Goal: Task Accomplishment & Management: Manage account settings

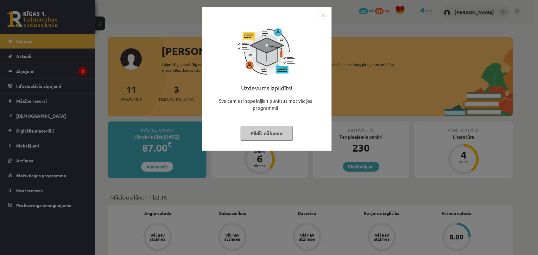
click at [268, 135] on button "Pildīt nākamo" at bounding box center [267, 133] width 52 height 15
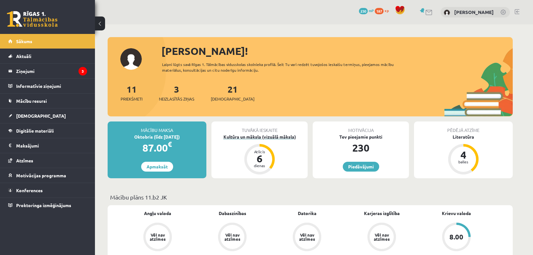
click at [260, 159] on div "6" at bounding box center [259, 158] width 19 height 10
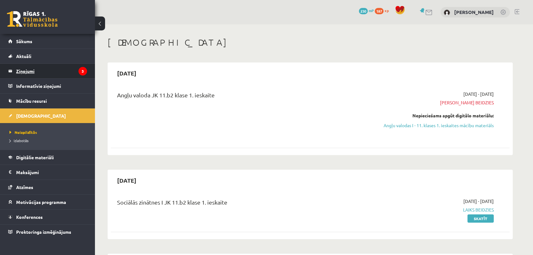
click at [20, 70] on legend "Ziņojumi 3" at bounding box center [51, 71] width 71 height 15
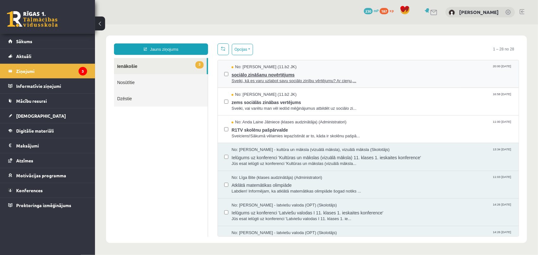
click at [268, 78] on span "Sveiki, kā es varu uzlabot savu sociālo zinību vērtējumu? Ar cieņu,..." at bounding box center [371, 81] width 281 height 6
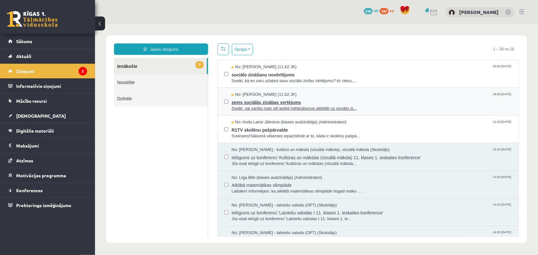
click at [264, 105] on span "Sveiki, vai varētu man vēl iedōd mēģinājumus atbildēt uz sociālo zi..." at bounding box center [371, 108] width 281 height 6
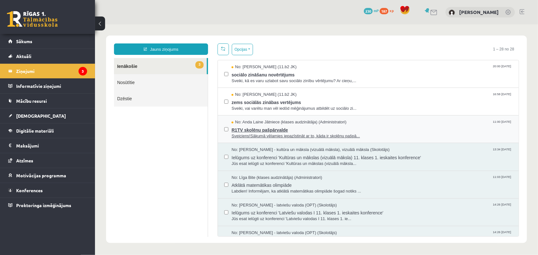
click at [271, 133] on span "Sveiciens!Sākumā vēlamies iepazīstināt ar to, kāda ir skolēnu pašpā..." at bounding box center [371, 136] width 281 height 6
click at [160, 142] on ul "3 Ienākošie Nosūtītie Dzēstie" at bounding box center [161, 147] width 94 height 179
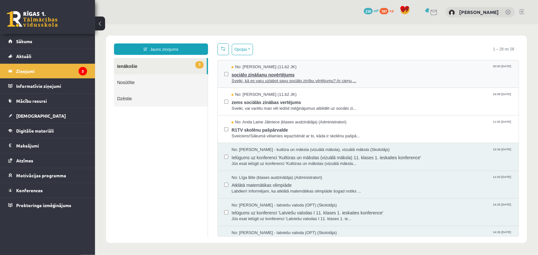
click at [259, 65] on span "No: Jurijs Kudrašins (11.b2 JK)" at bounding box center [263, 67] width 65 height 6
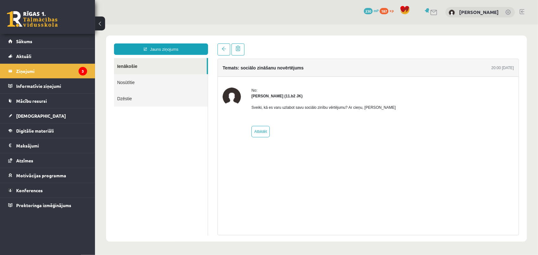
click at [267, 69] on h4 "Temats: sociālo zināšanu novērtējums" at bounding box center [262, 67] width 81 height 5
click at [223, 47] on span at bounding box center [223, 48] width 4 height 4
click at [236, 49] on span at bounding box center [237, 47] width 5 height 5
click at [150, 146] on ul "Ienākošie Nosūtītie Dzēstie" at bounding box center [161, 146] width 94 height 177
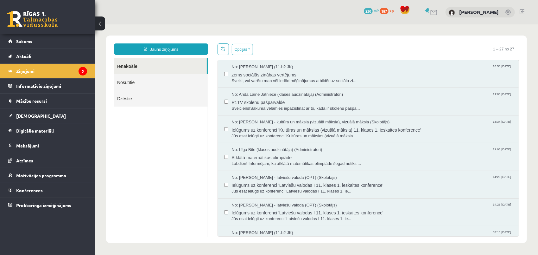
click at [136, 84] on link "Nosūtītie" at bounding box center [161, 82] width 94 height 16
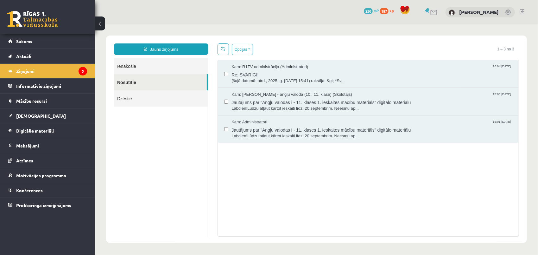
click at [128, 66] on link "Ienākošie" at bounding box center [161, 66] width 94 height 16
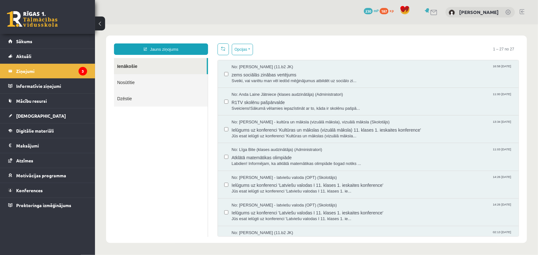
click at [227, 131] on div "No: Ilze Kolka - kultūra un māksla (vizuālā māksla), vizuālā māksla (Skolotājs)…" at bounding box center [368, 129] width 288 height 20
click at [151, 167] on ul "Ienākošie Nosūtītie Dzēstie" at bounding box center [161, 147] width 94 height 179
click at [46, 70] on legend "Ziņojumi 3" at bounding box center [51, 71] width 71 height 15
click at [31, 115] on span "[DEMOGRAPHIC_DATA]" at bounding box center [41, 116] width 50 height 6
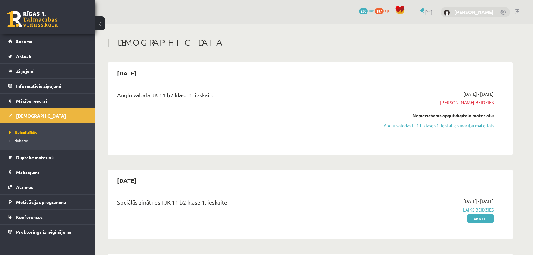
click at [492, 12] on link "[PERSON_NAME]" at bounding box center [474, 12] width 40 height 6
